Goal: Navigation & Orientation: Go to known website

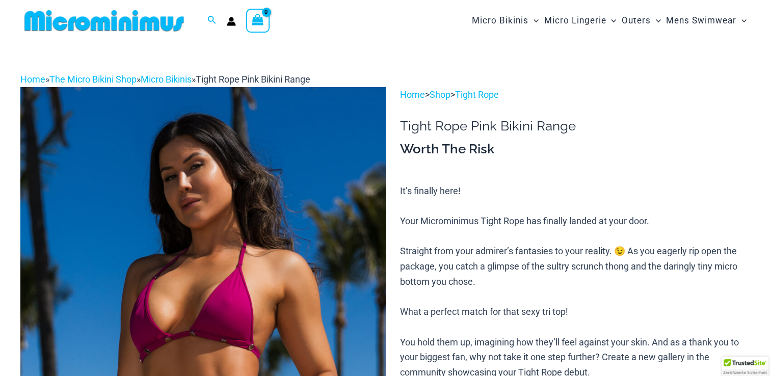
click at [160, 21] on img at bounding box center [104, 20] width 168 height 23
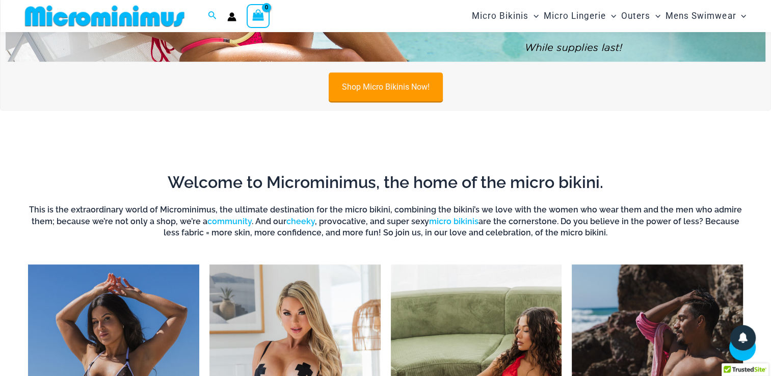
scroll to position [657, 0]
